Goal: Task Accomplishment & Management: Use online tool/utility

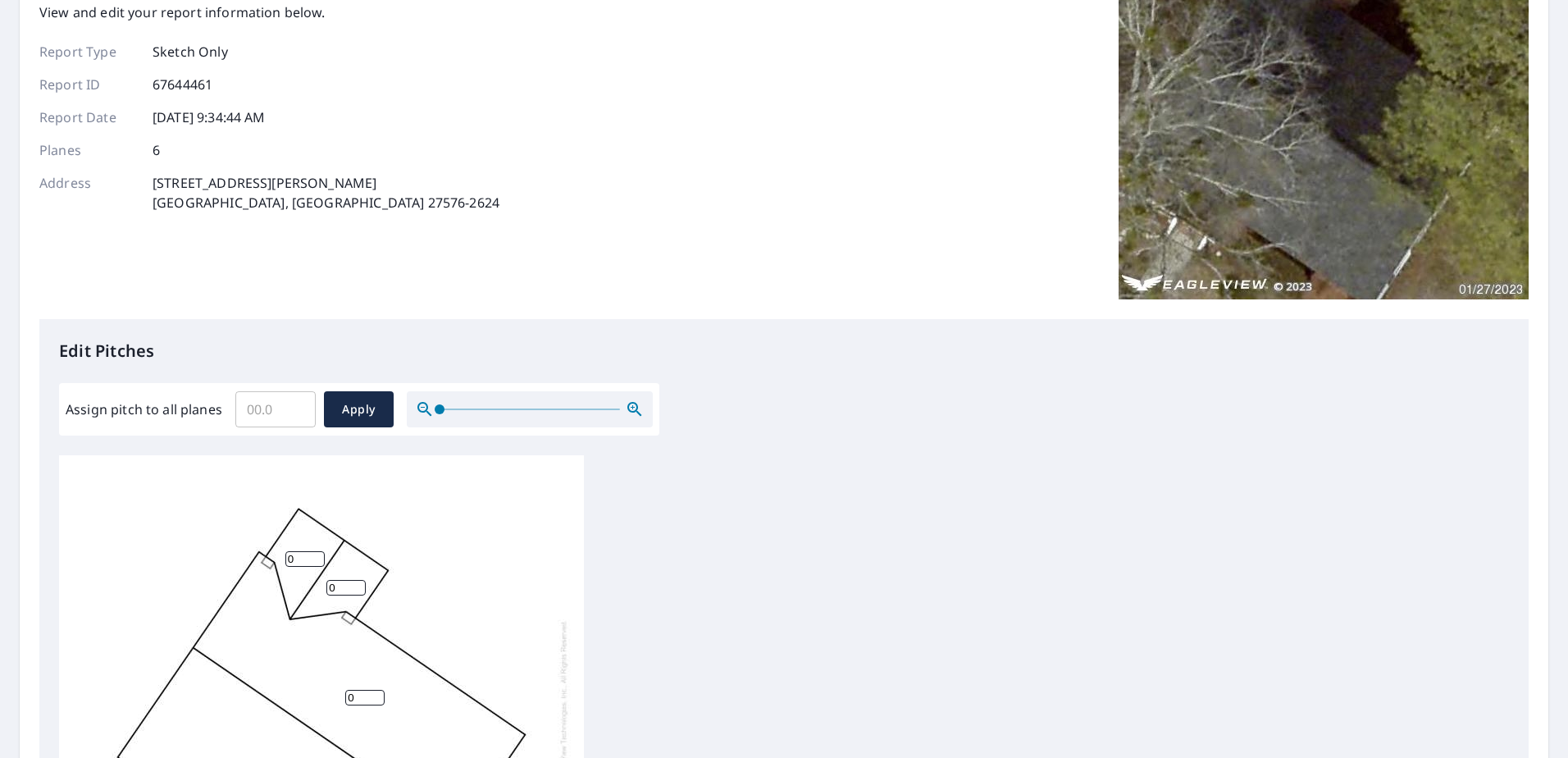
scroll to position [164, 0]
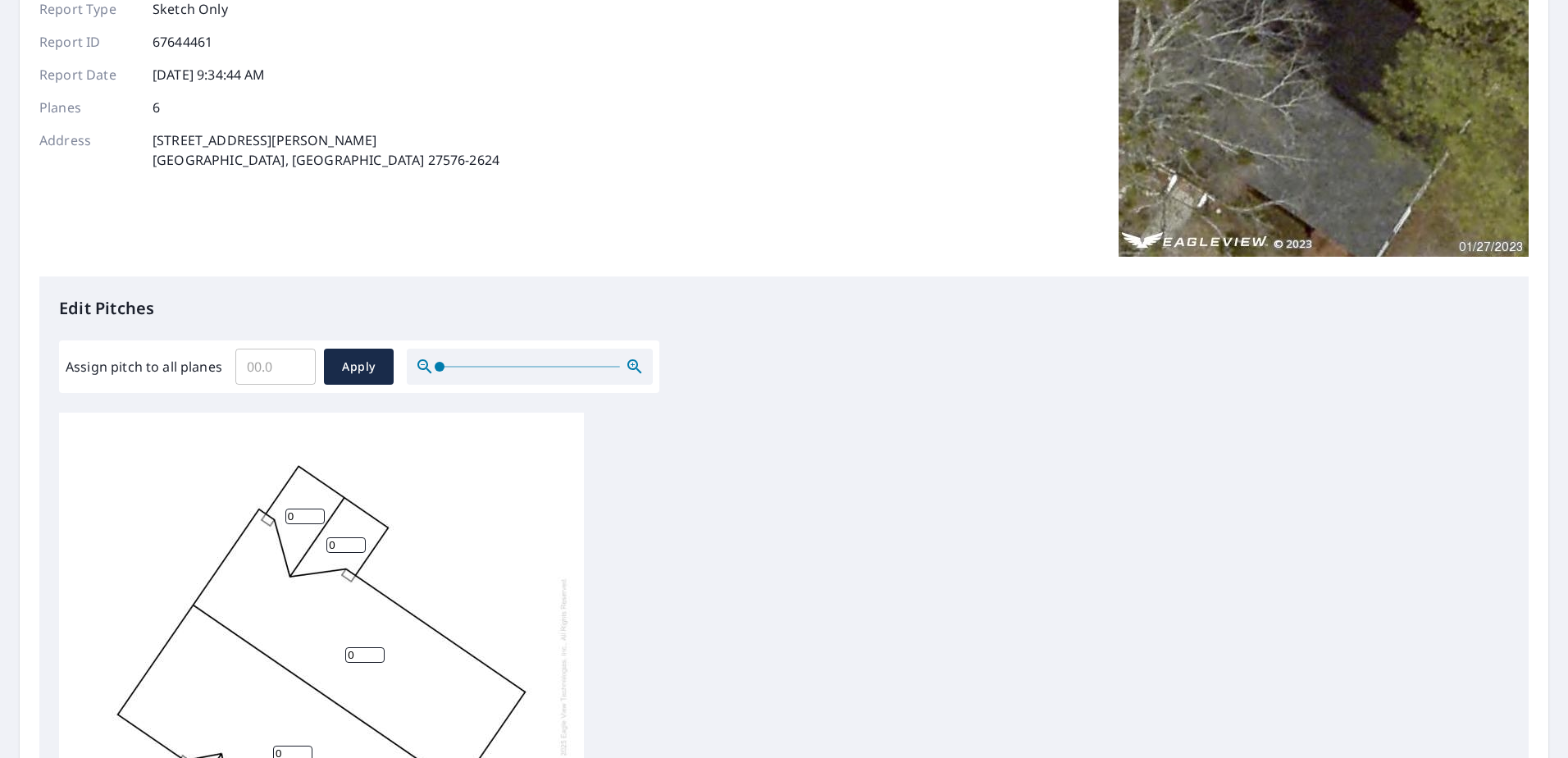
click at [297, 377] on input "Assign pitch to all planes" at bounding box center [275, 366] width 80 height 46
type input "5"
click at [344, 375] on span "Apply" at bounding box center [358, 366] width 43 height 20
type input "5"
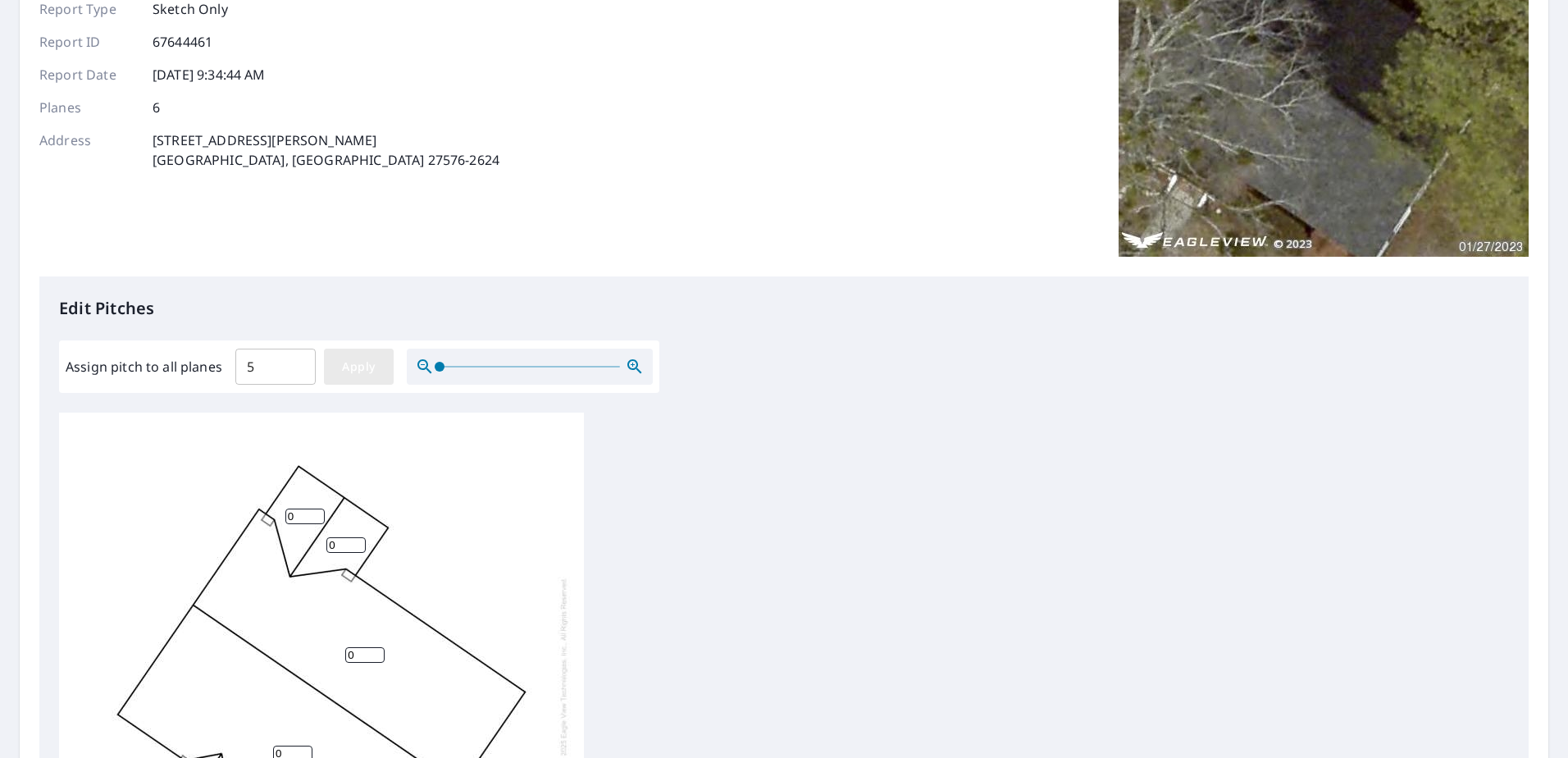
type input "5"
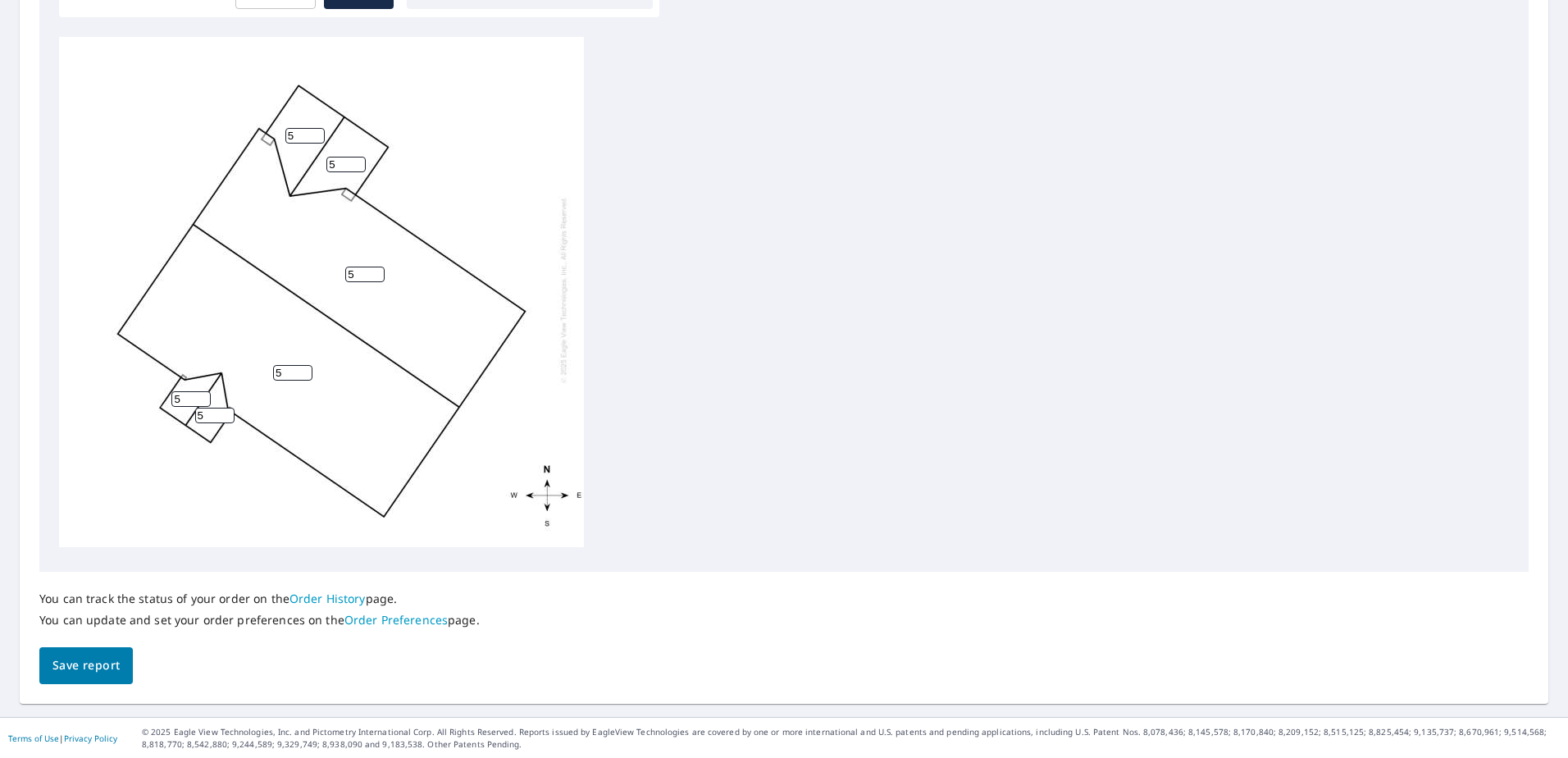
scroll to position [541, 0]
click at [95, 683] on div "Report Details View and edit your report information below. Report Type Sketch …" at bounding box center [784, 117] width 1529 height 1170
click at [97, 678] on button "Save report" at bounding box center [86, 665] width 93 height 37
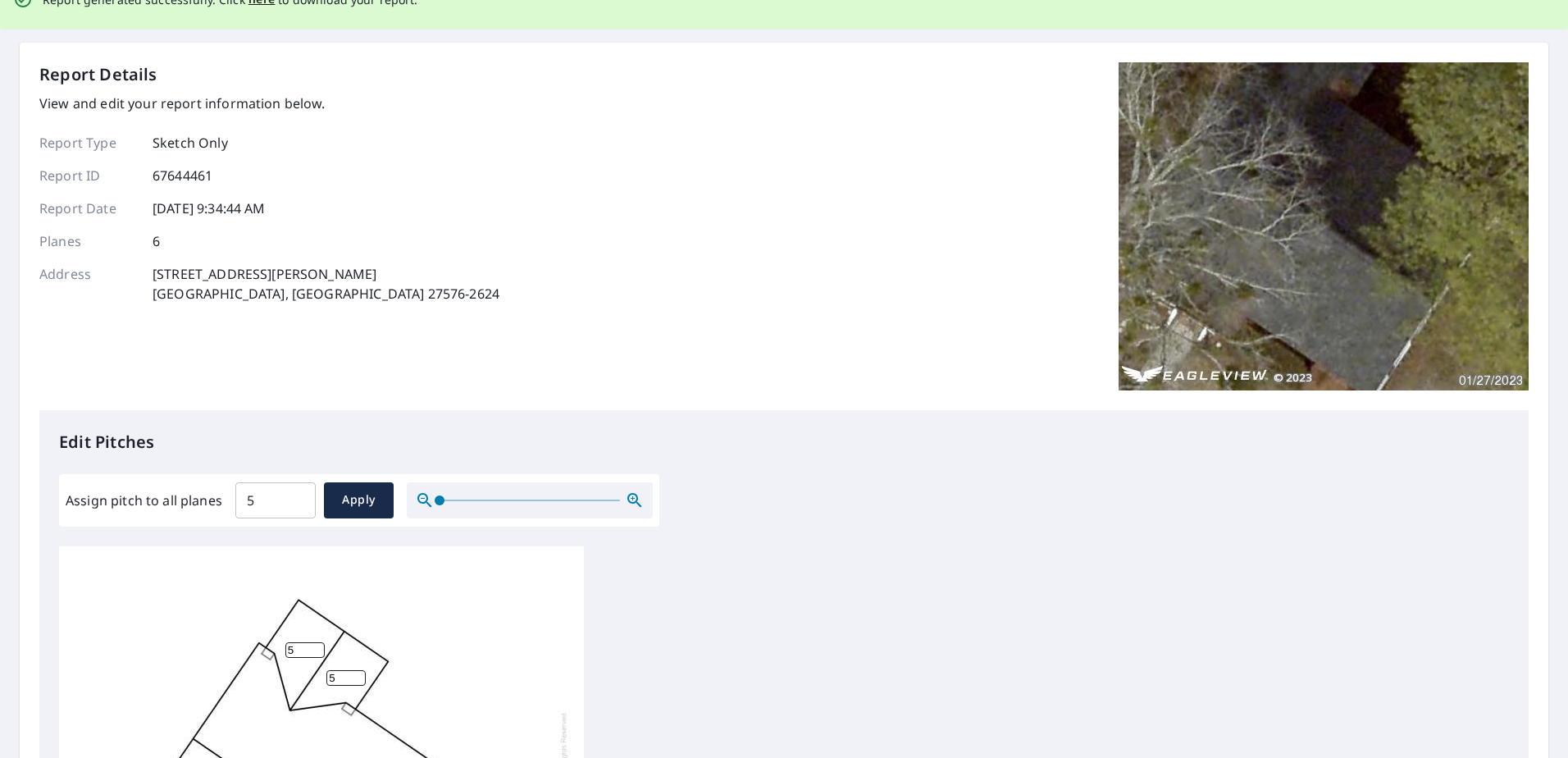
scroll to position [0, 0]
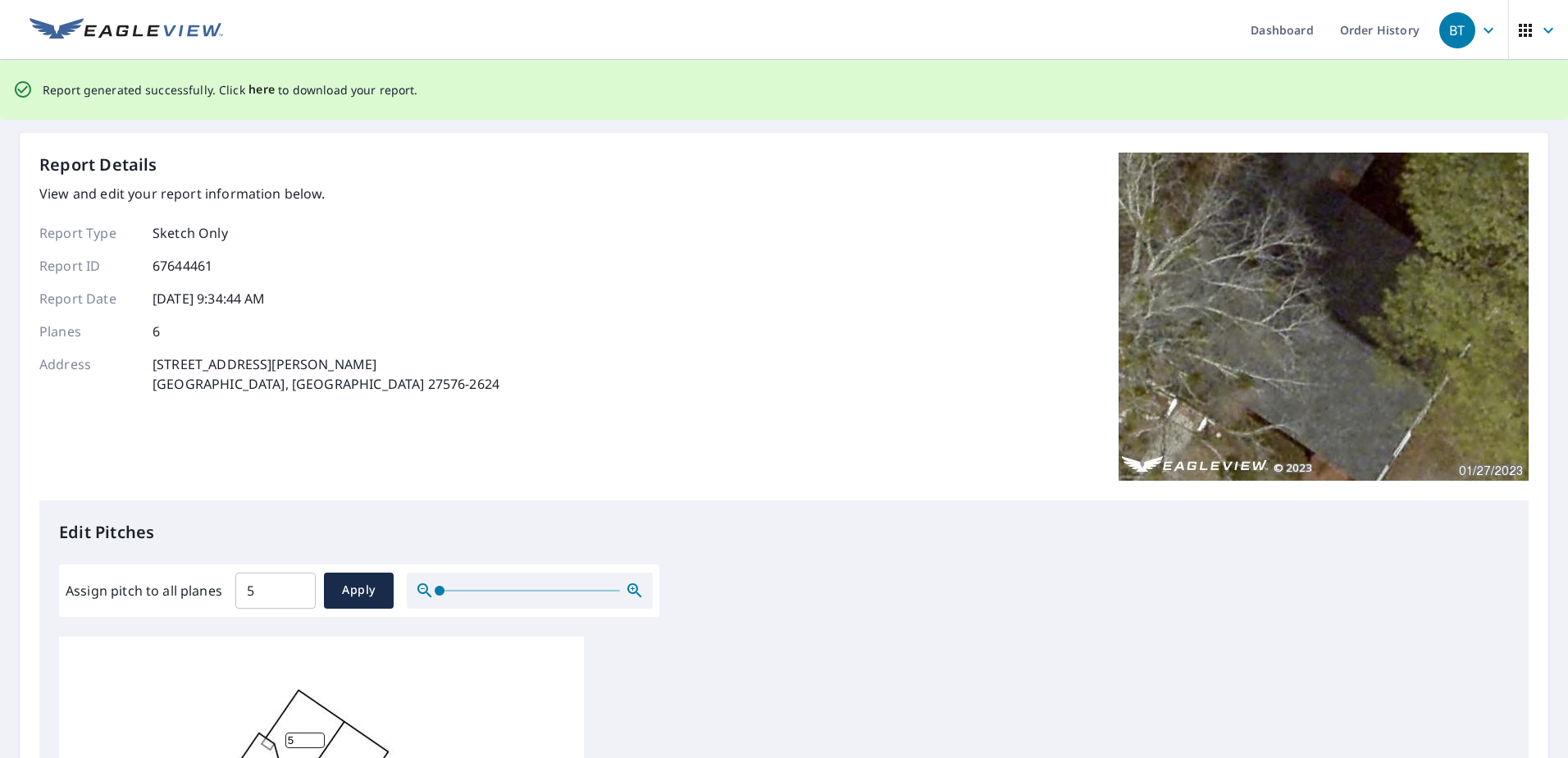
click at [250, 90] on span "here" at bounding box center [261, 89] width 27 height 20
